Goal: Find specific fact: Find specific fact

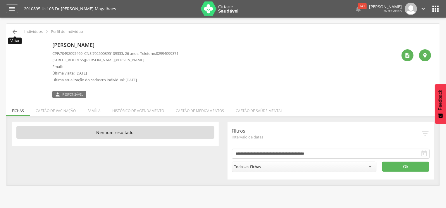
click at [14, 32] on icon "" at bounding box center [14, 31] width 7 height 7
click at [18, 33] on icon "" at bounding box center [14, 31] width 7 height 7
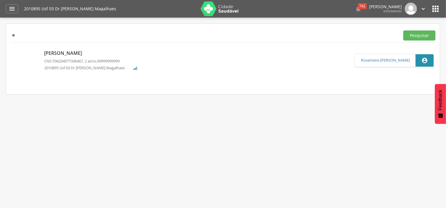
type input "*"
type input "*******"
click at [416, 37] on button "Pesquisar" at bounding box center [420, 35] width 32 height 10
click at [101, 58] on div "[PERSON_NAME][MEDICAL_DATA] dos Santos CNS: 704707762069934 , 18 anos, 82991547…" at bounding box center [86, 60] width 85 height 23
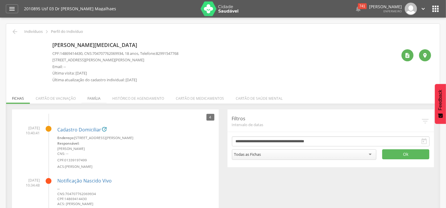
click at [88, 97] on li "Família" at bounding box center [94, 97] width 25 height 14
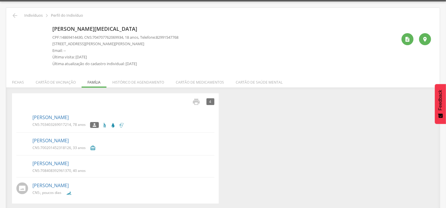
scroll to position [18, 0]
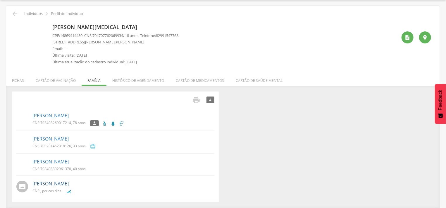
click at [69, 183] on link "[PERSON_NAME]" at bounding box center [50, 183] width 36 height 7
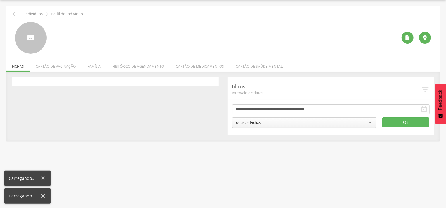
scroll to position [18, 0]
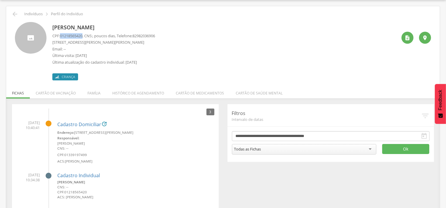
drag, startPoint x: 61, startPoint y: 36, endPoint x: 84, endPoint y: 37, distance: 22.6
click at [83, 37] on span "01218565420" at bounding box center [71, 35] width 23 height 5
click at [83, 35] on span "01218565420" at bounding box center [71, 35] width 23 height 5
drag, startPoint x: 84, startPoint y: 35, endPoint x: 61, endPoint y: 35, distance: 23.1
click at [61, 35] on span "01218565420" at bounding box center [71, 35] width 23 height 5
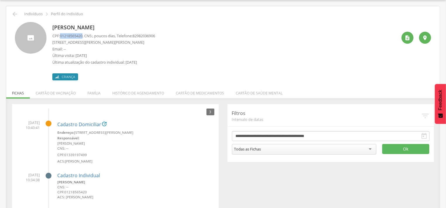
copy span "01218565420"
click at [404, 39] on div "" at bounding box center [408, 38] width 12 height 12
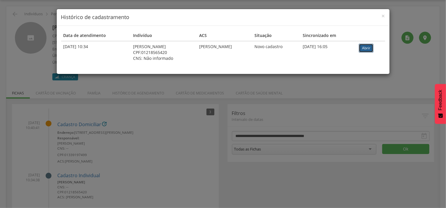
click at [368, 48] on link "Abrir" at bounding box center [366, 48] width 15 height 9
click at [382, 15] on span "×" at bounding box center [384, 16] width 4 height 8
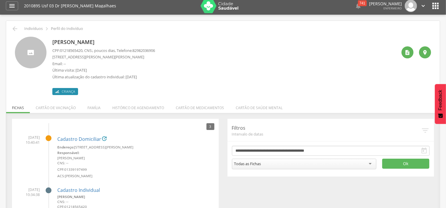
scroll to position [0, 0]
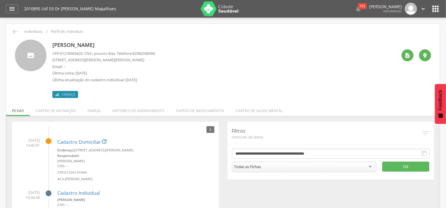
click at [9, 30] on div " Indivíduos  Perfil do Indivíduo [PERSON_NAME] CPF: 01218565420 , CNS: , pouc…" at bounding box center [223, 159] width 434 height 270
click at [15, 32] on icon "" at bounding box center [14, 31] width 7 height 7
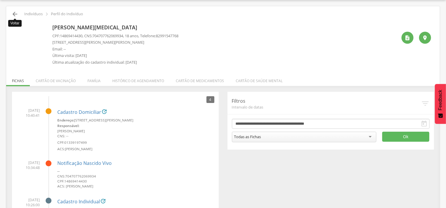
click at [12, 13] on icon "" at bounding box center [14, 14] width 7 height 7
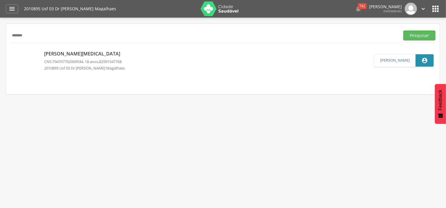
drag, startPoint x: 40, startPoint y: 35, endPoint x: 9, endPoint y: 36, distance: 31.6
click at [11, 36] on input "*******" at bounding box center [204, 35] width 387 height 10
type input "**********"
click at [424, 39] on button "Pesquisar" at bounding box center [420, 35] width 32 height 10
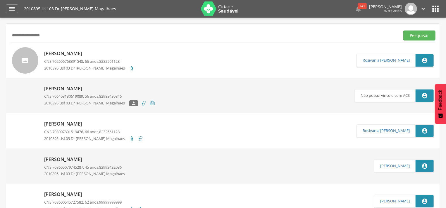
click at [78, 50] on p "[PERSON_NAME]" at bounding box center [89, 53] width 91 height 7
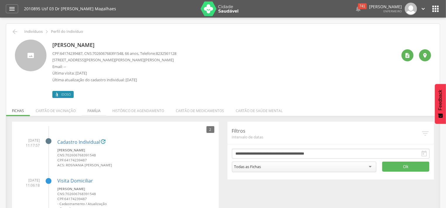
click at [92, 110] on li "Família" at bounding box center [94, 109] width 25 height 14
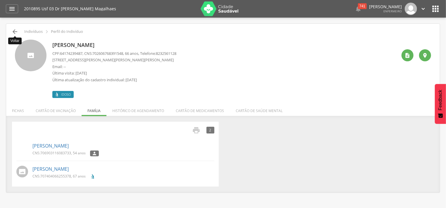
click at [16, 34] on icon "" at bounding box center [14, 31] width 7 height 7
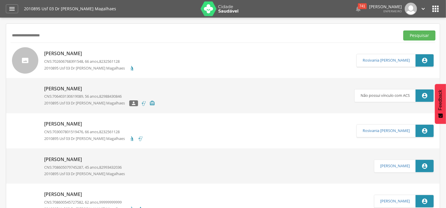
click at [83, 131] on span "703007801519476" at bounding box center [67, 131] width 31 height 5
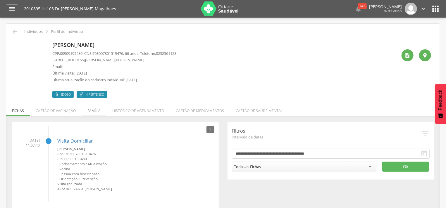
click at [91, 107] on li "Família" at bounding box center [94, 109] width 25 height 14
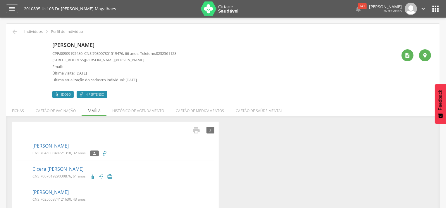
scroll to position [18, 0]
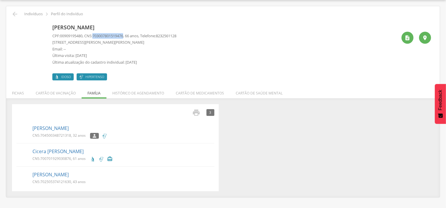
drag, startPoint x: 96, startPoint y: 36, endPoint x: 129, endPoint y: 37, distance: 32.2
click at [123, 37] on span "703007801519476" at bounding box center [108, 35] width 31 height 5
copy span "703007801519476"
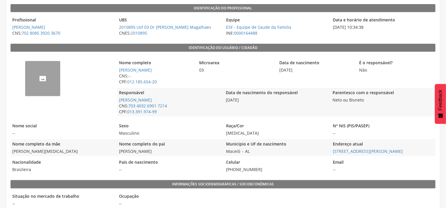
scroll to position [125, 0]
